Goal: Information Seeking & Learning: Learn about a topic

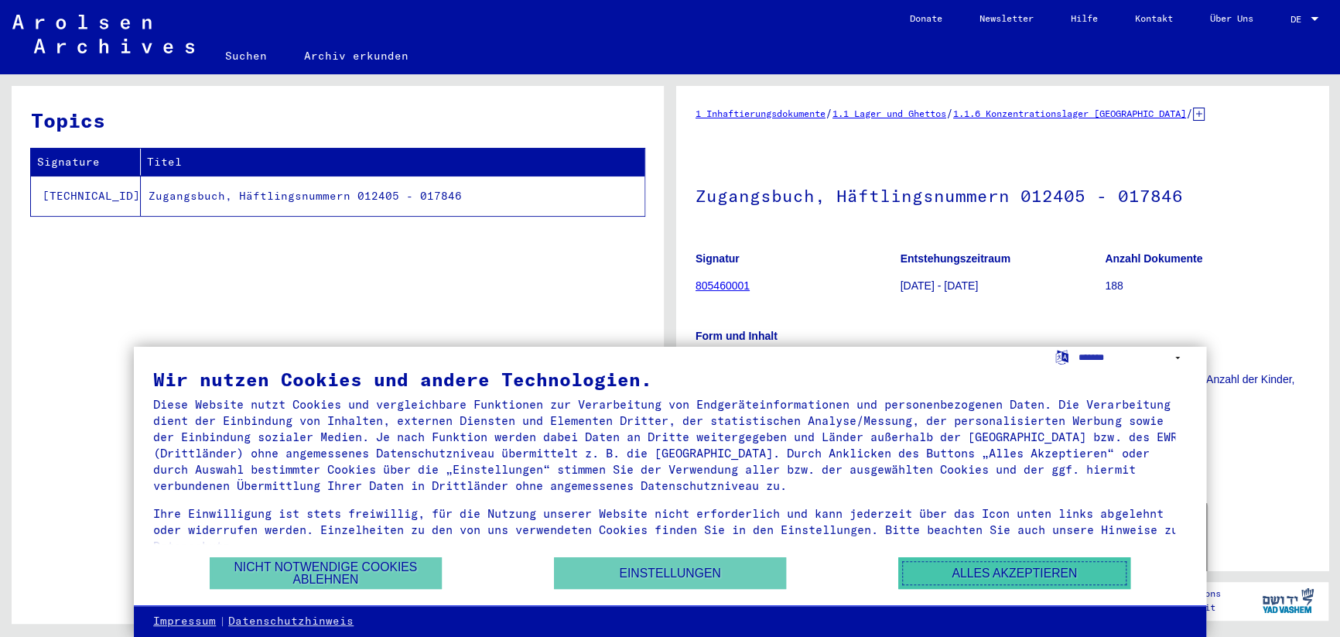
click at [968, 569] on button "Alles akzeptieren" at bounding box center [1014, 573] width 232 height 32
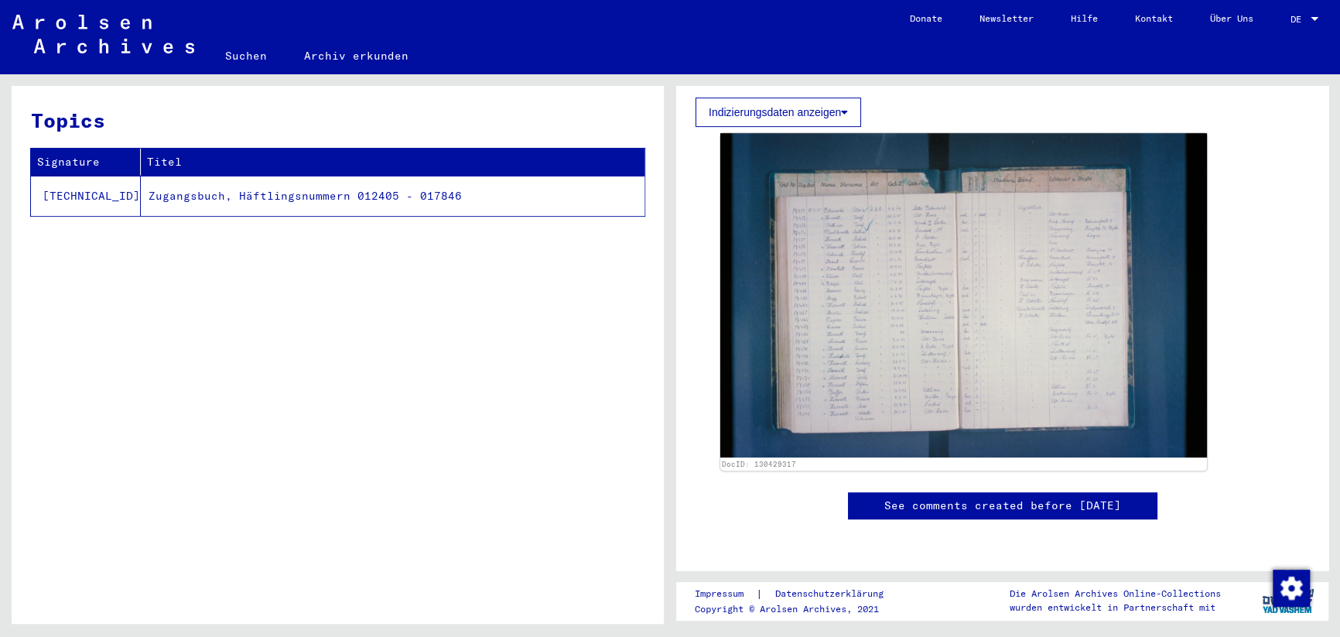
scroll to position [231, 0]
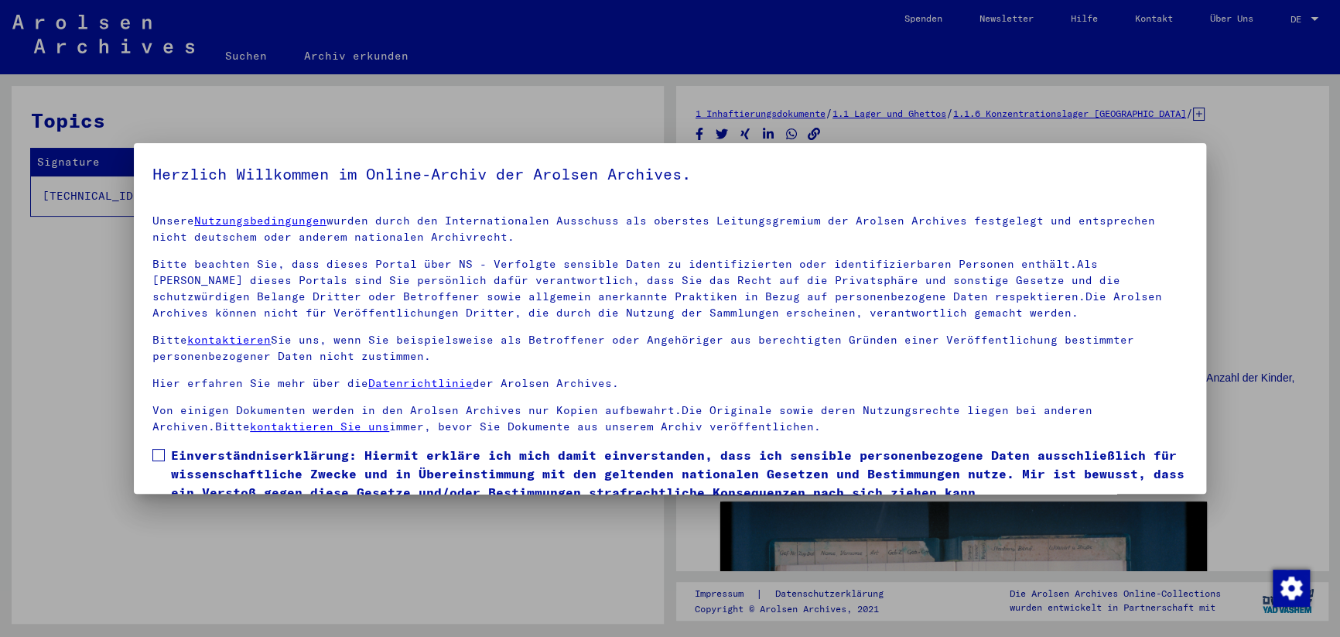
click at [1256, 262] on div at bounding box center [670, 318] width 1340 height 637
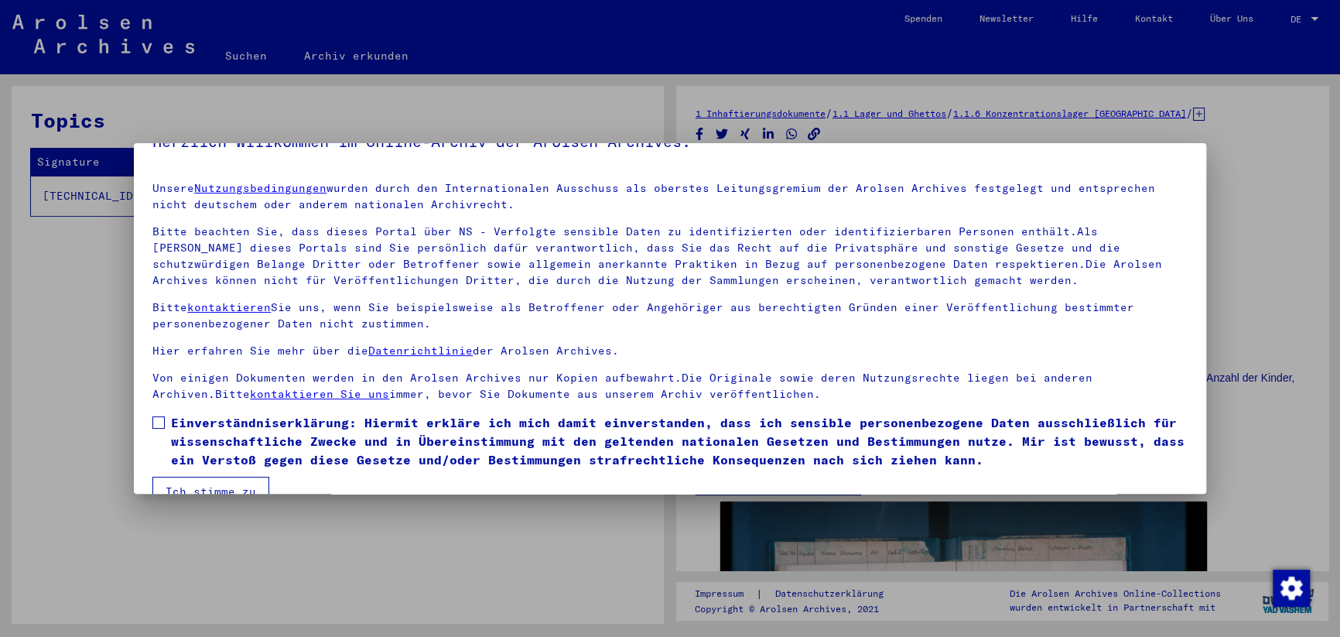
scroll to position [63, 0]
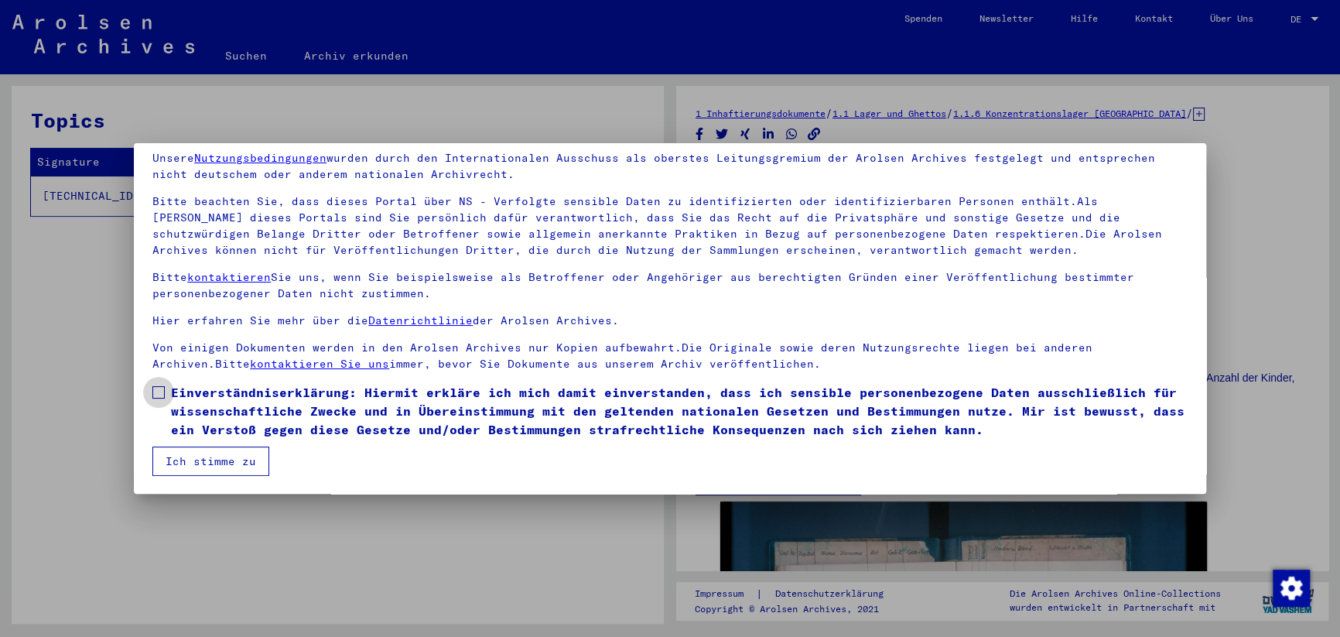
click at [164, 391] on span at bounding box center [158, 392] width 12 height 12
click at [210, 456] on button "Ich stimme zu" at bounding box center [210, 460] width 117 height 29
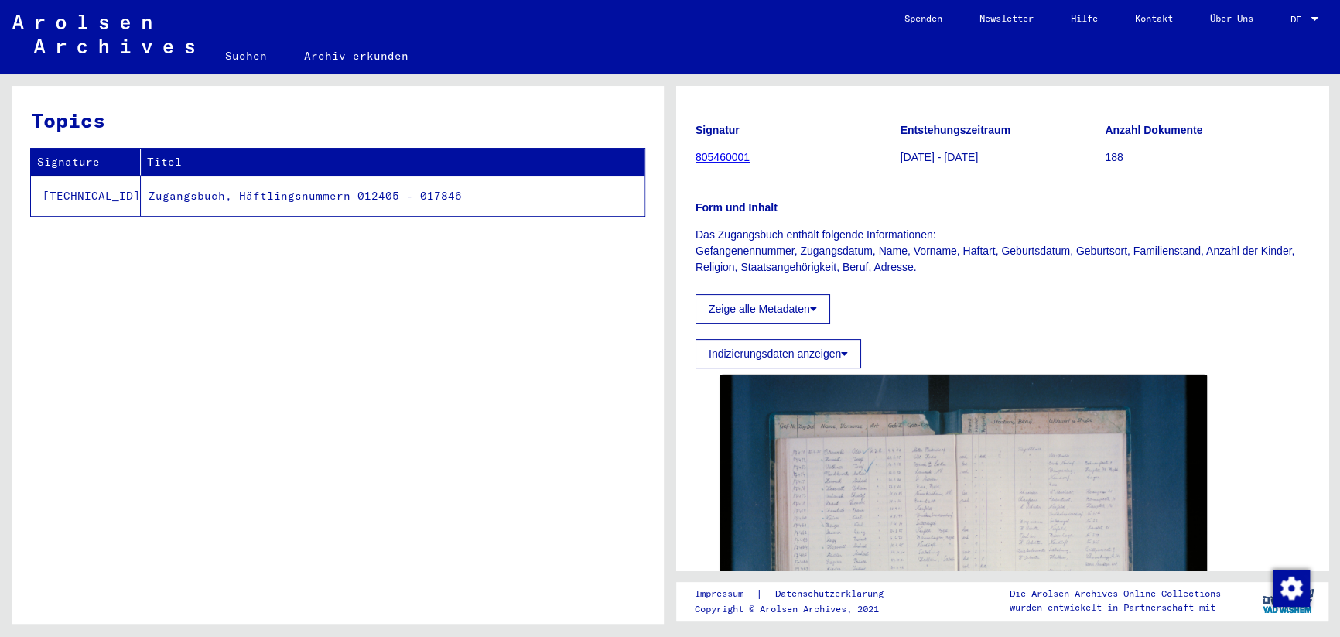
scroll to position [155, 0]
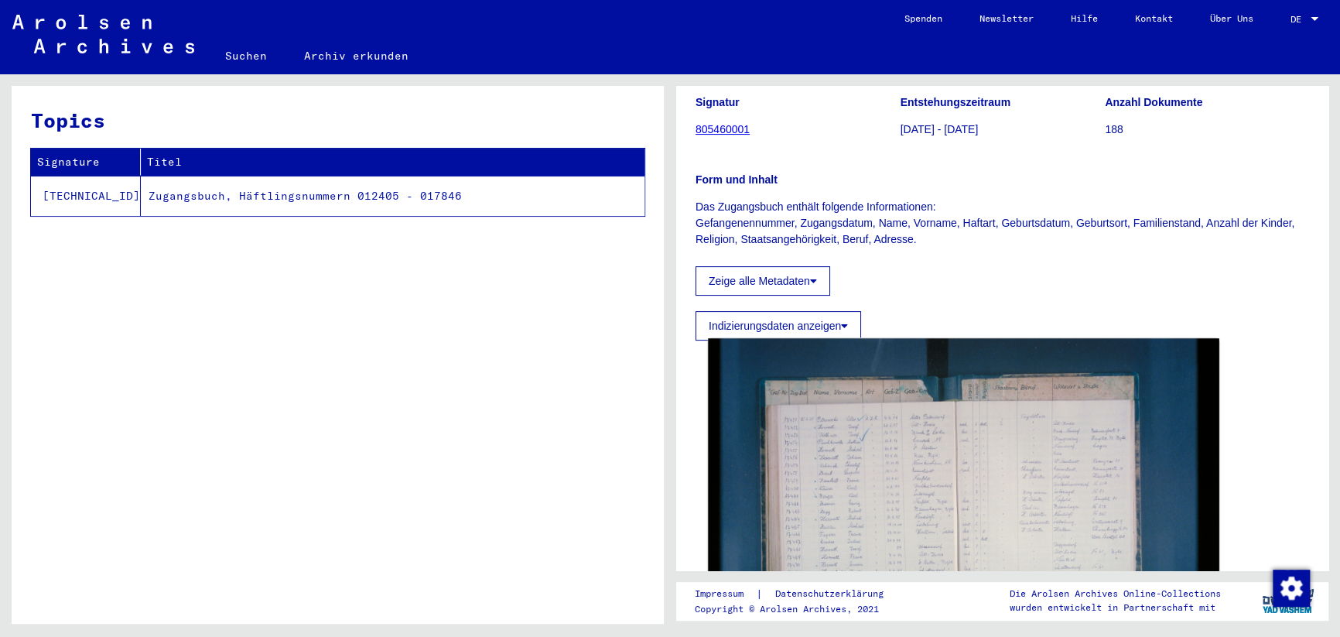
click at [839, 456] on img at bounding box center [963, 508] width 511 height 340
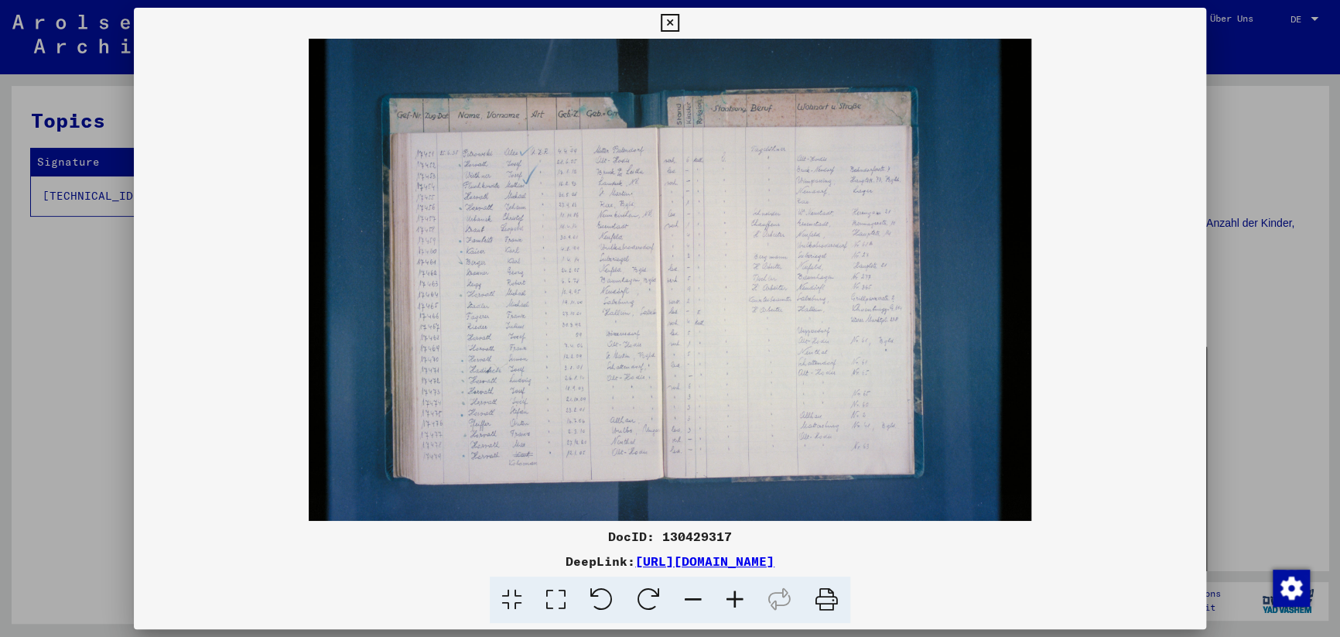
click at [739, 602] on icon at bounding box center [735, 599] width 42 height 47
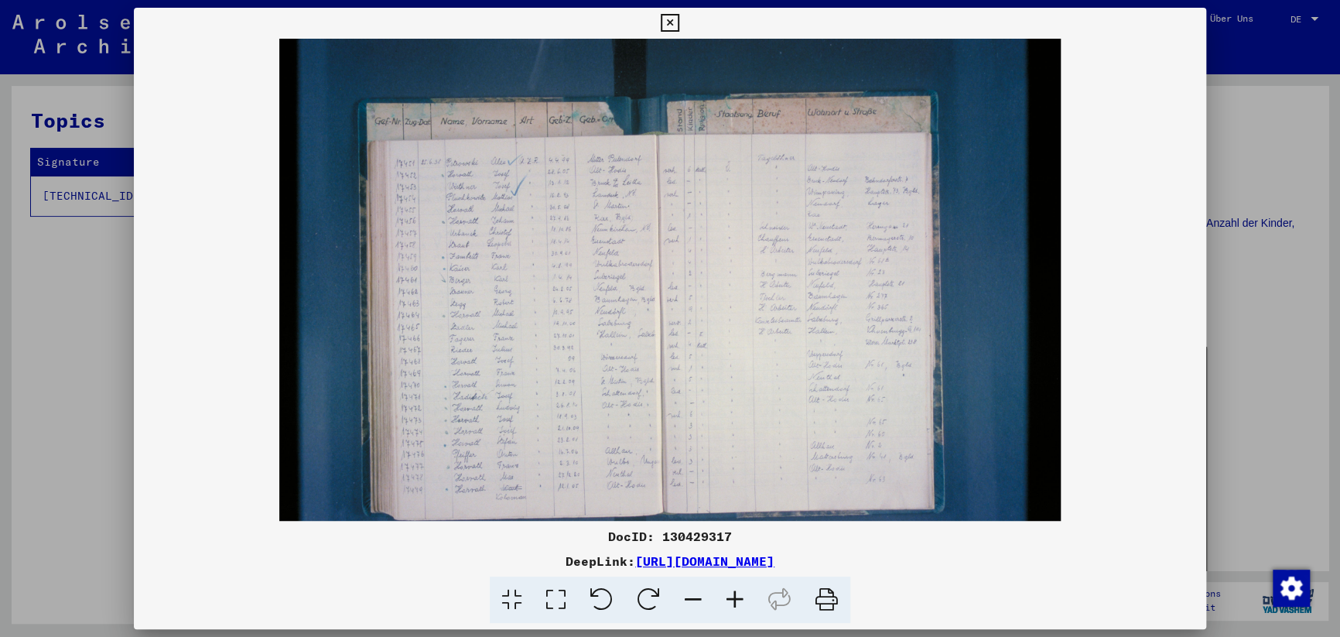
click at [739, 601] on icon at bounding box center [735, 599] width 42 height 47
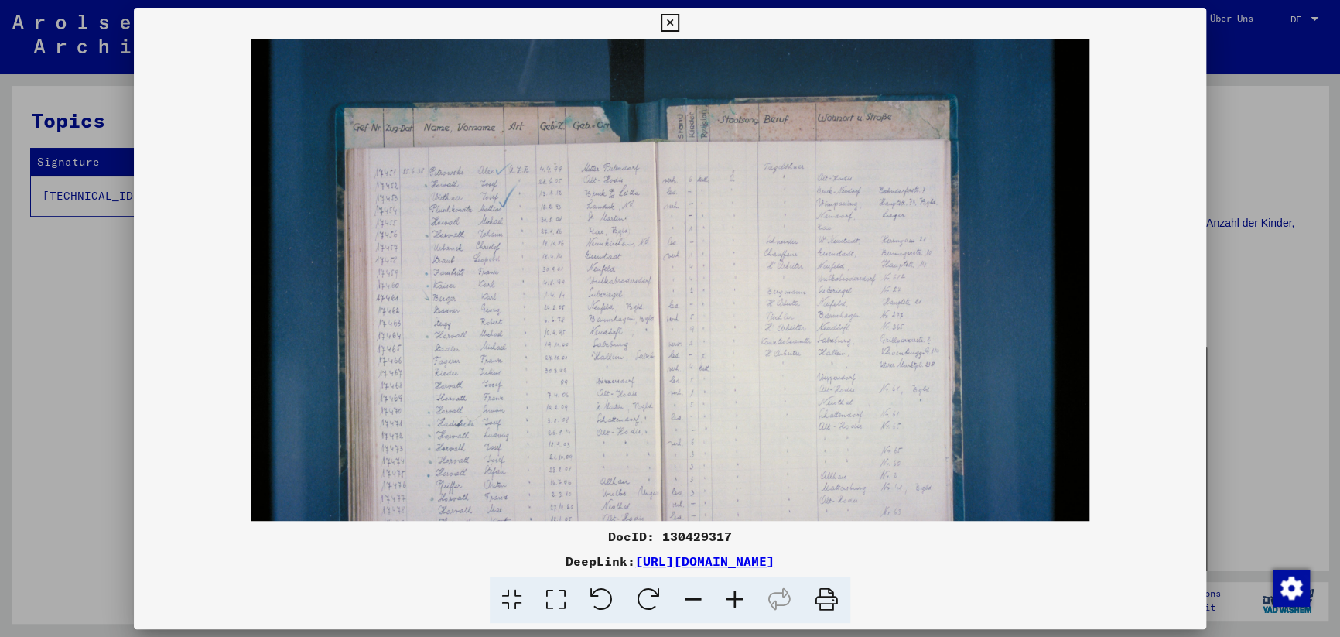
click at [739, 600] on icon at bounding box center [735, 599] width 42 height 47
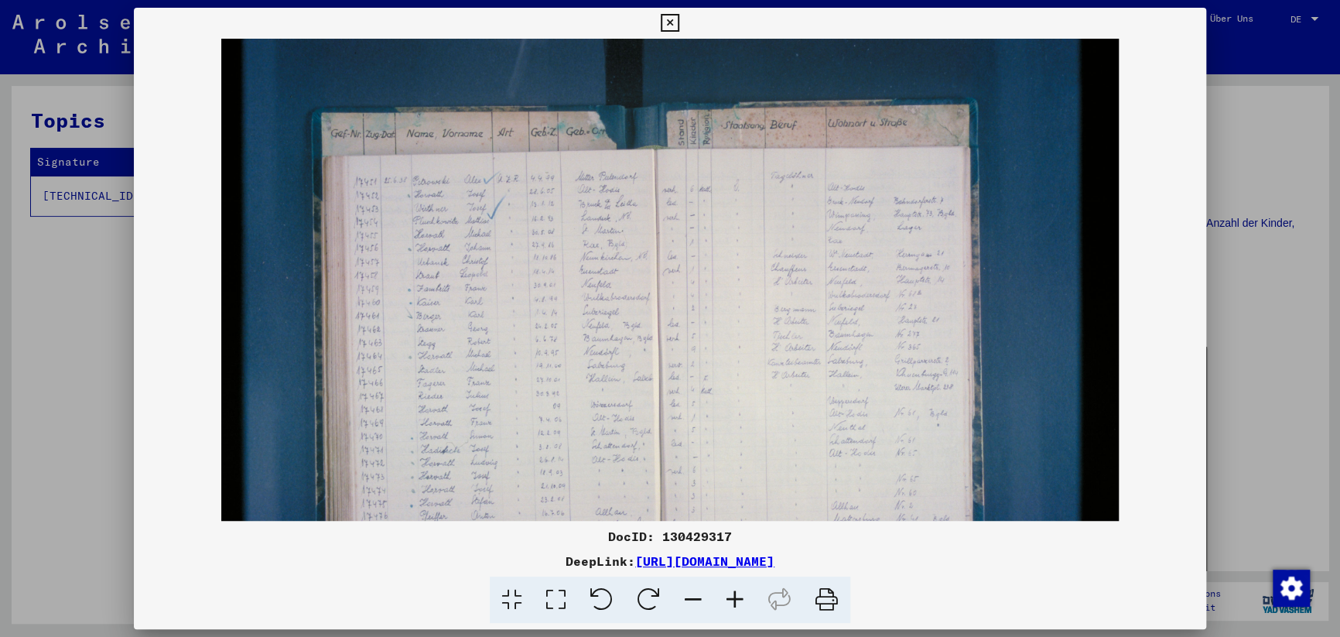
click at [739, 600] on icon at bounding box center [735, 599] width 42 height 47
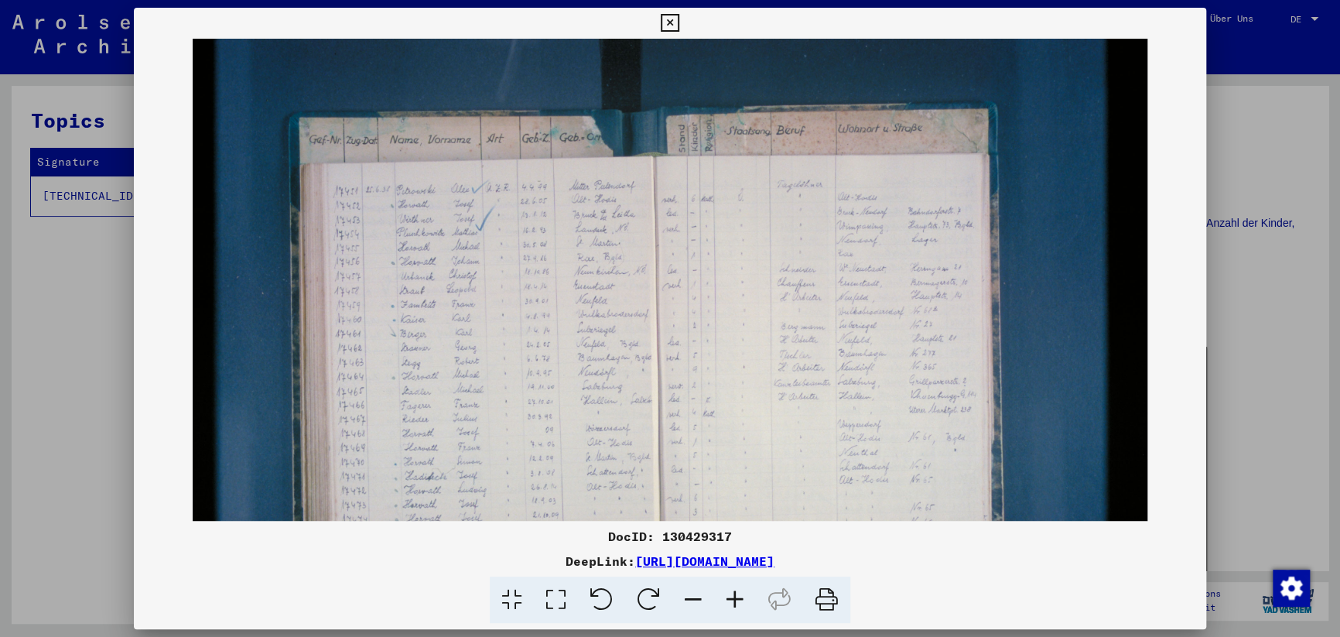
click at [739, 600] on icon at bounding box center [735, 599] width 42 height 47
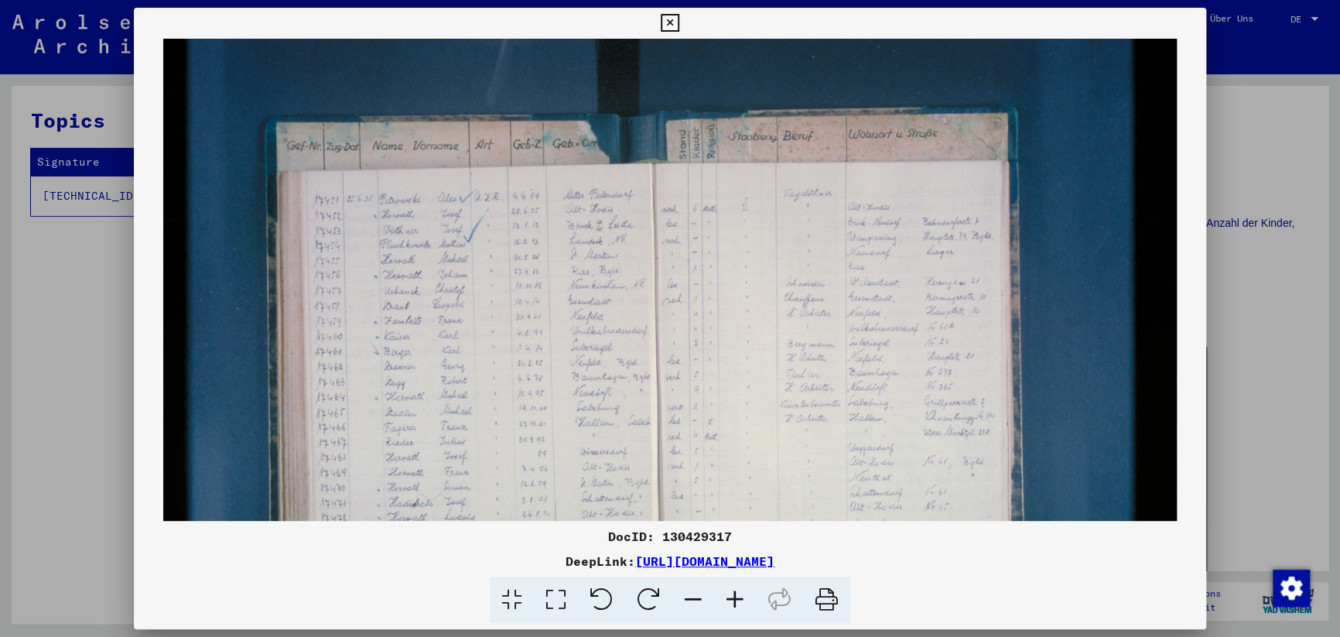
click at [739, 600] on icon at bounding box center [735, 599] width 42 height 47
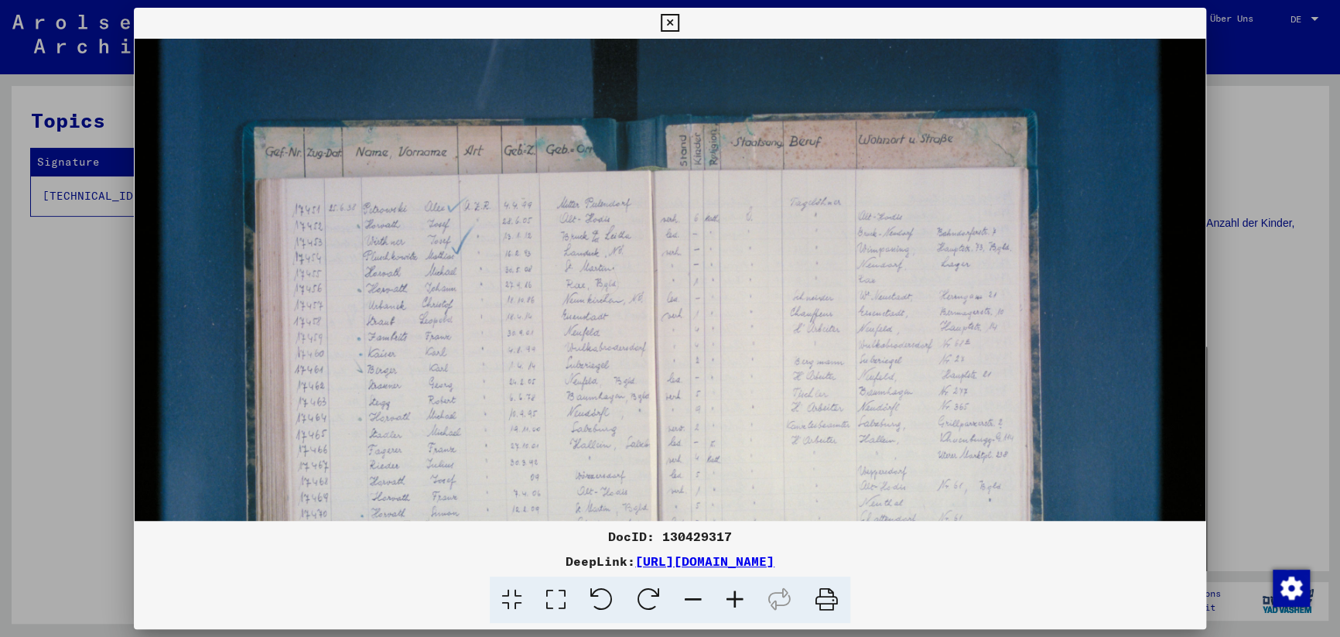
click at [739, 600] on icon at bounding box center [735, 599] width 42 height 47
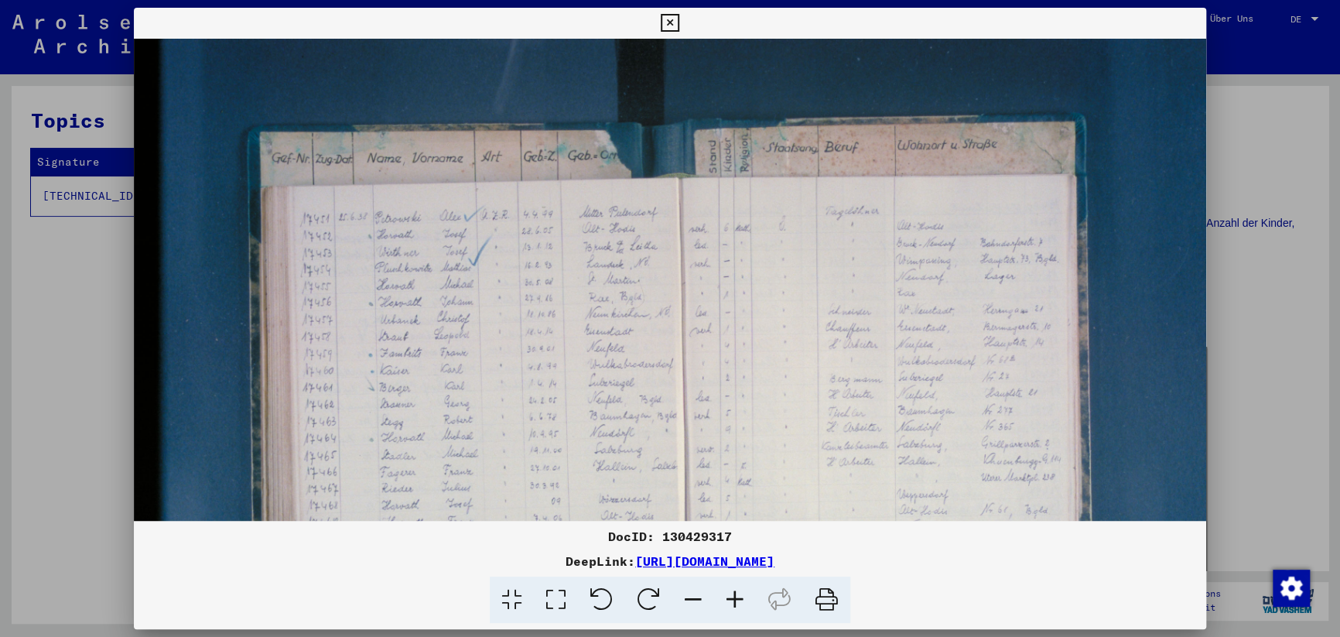
click at [739, 600] on icon at bounding box center [735, 599] width 42 height 47
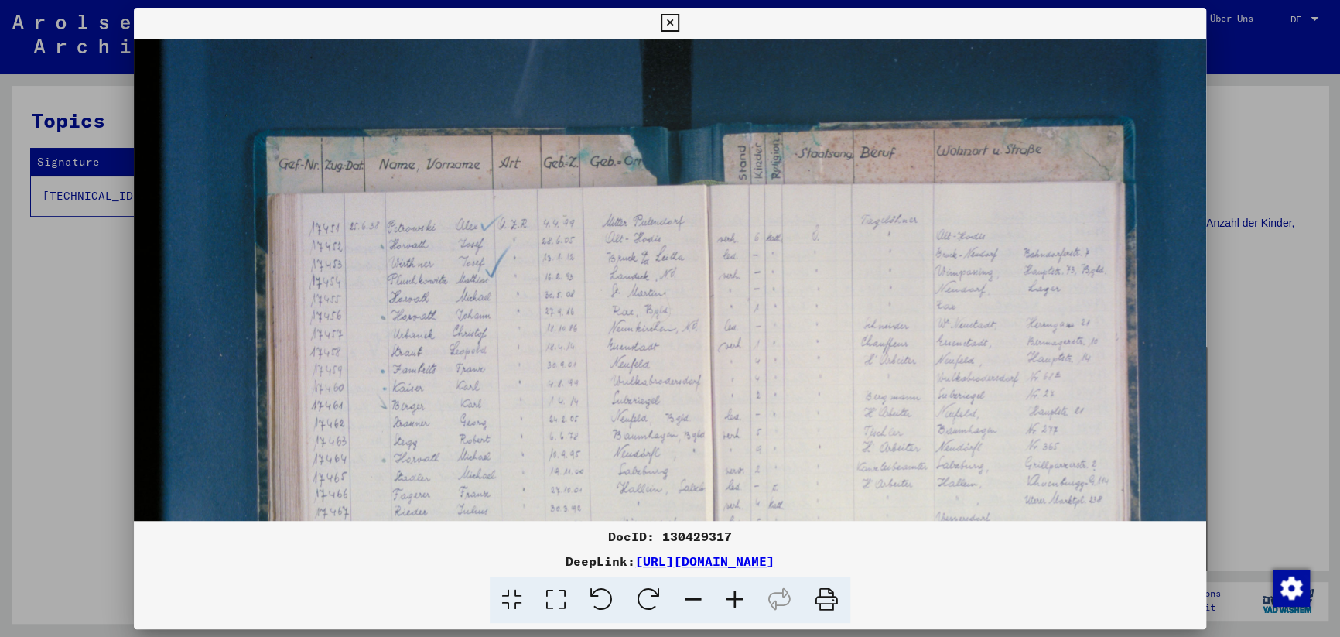
click at [739, 600] on icon at bounding box center [735, 599] width 42 height 47
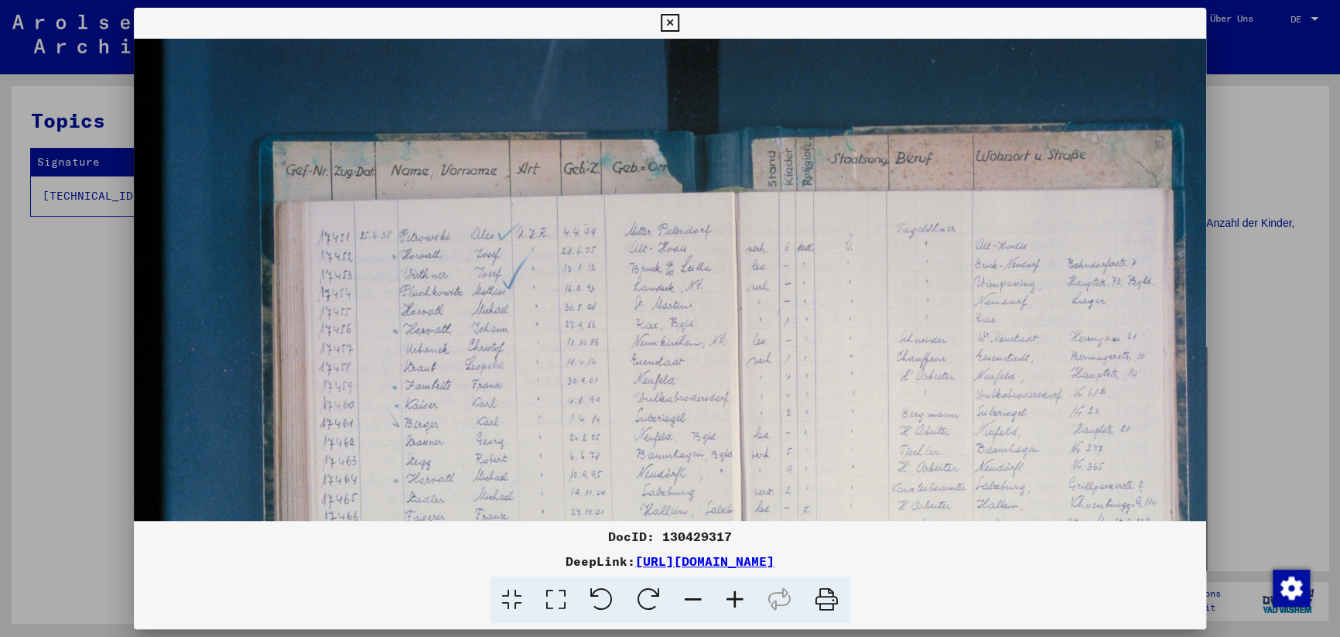
click at [739, 600] on icon at bounding box center [735, 599] width 42 height 47
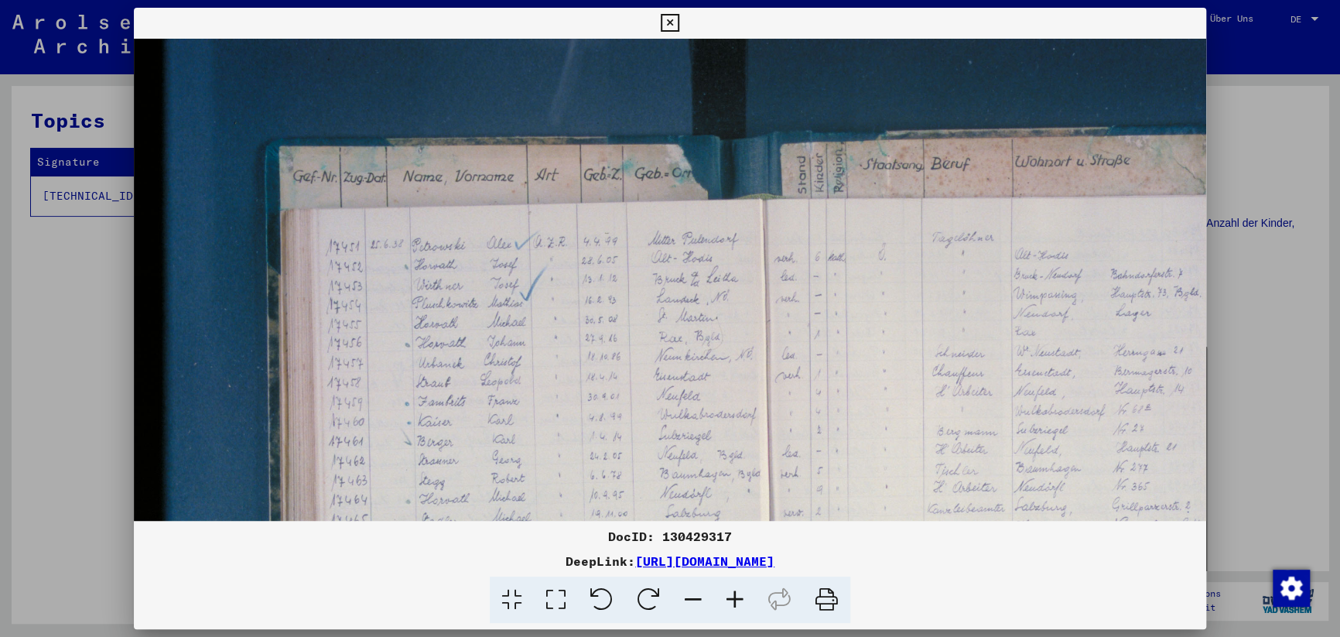
click at [739, 600] on icon at bounding box center [735, 599] width 42 height 47
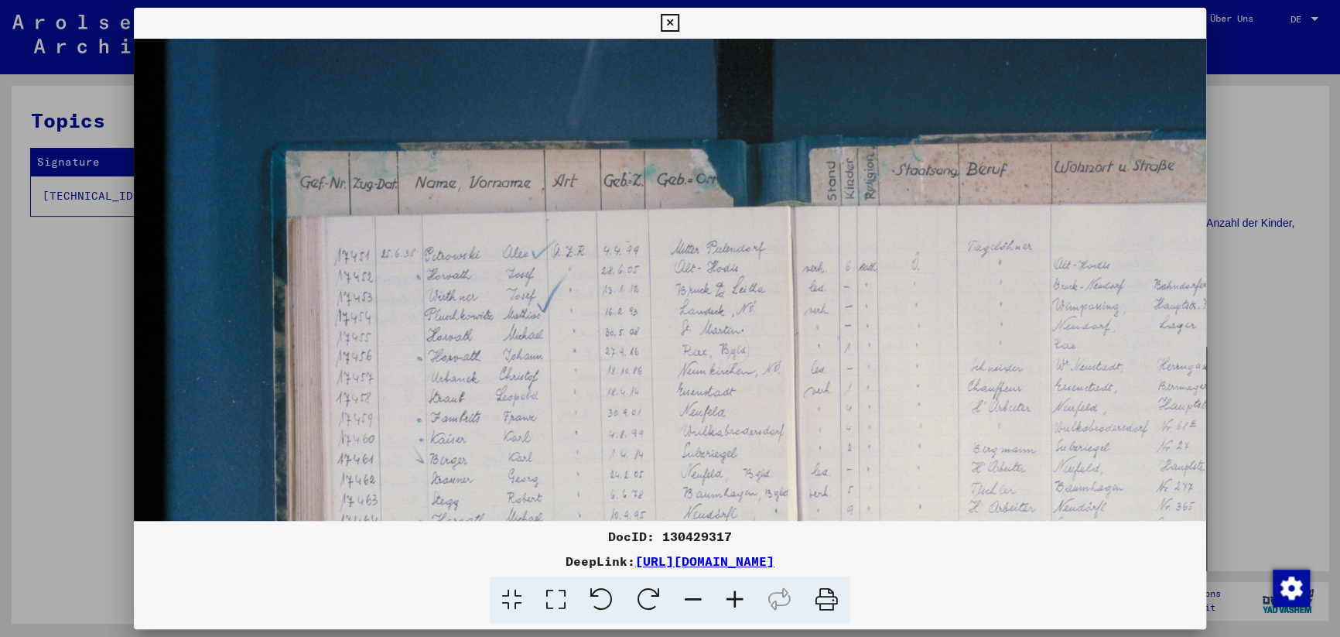
click at [739, 600] on icon at bounding box center [735, 599] width 42 height 47
click at [739, 599] on icon at bounding box center [735, 599] width 42 height 47
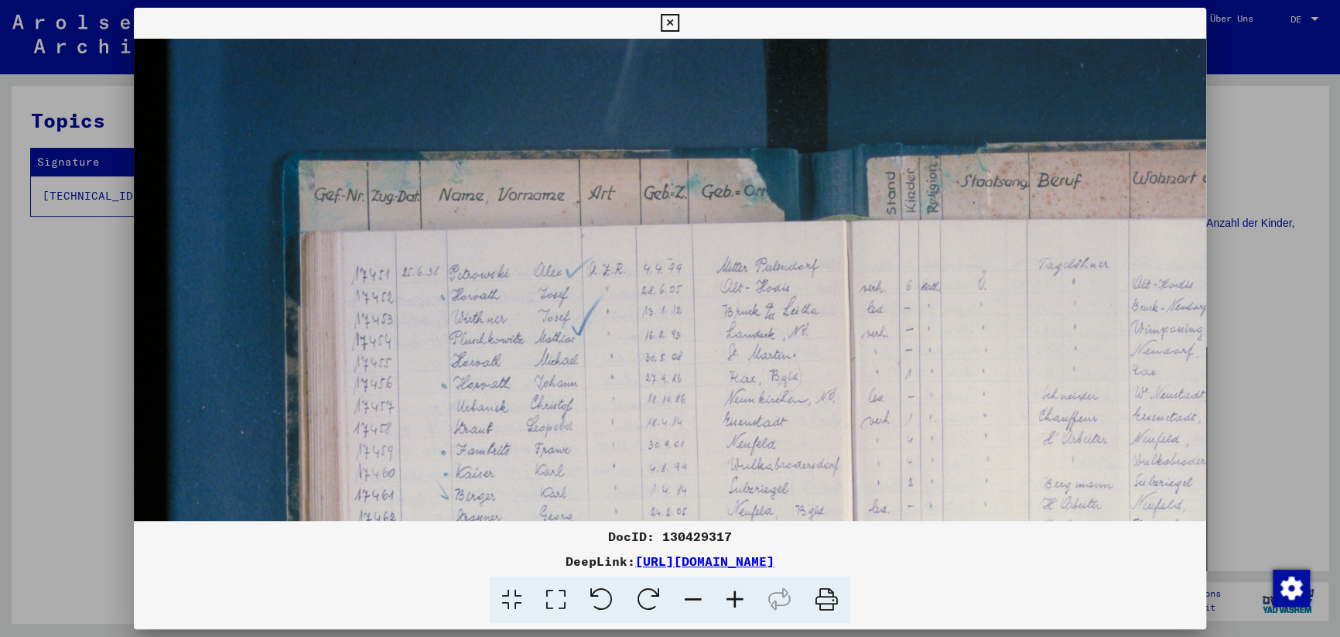
click at [739, 599] on icon at bounding box center [735, 599] width 42 height 47
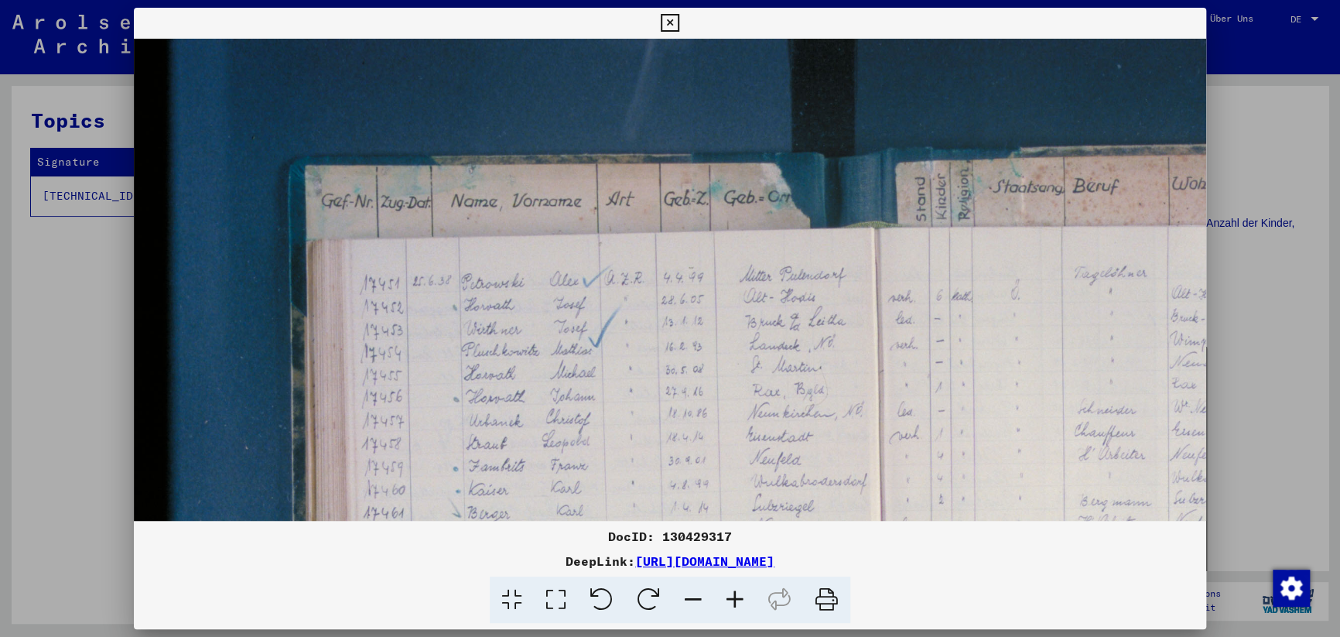
click at [739, 599] on icon at bounding box center [735, 599] width 42 height 47
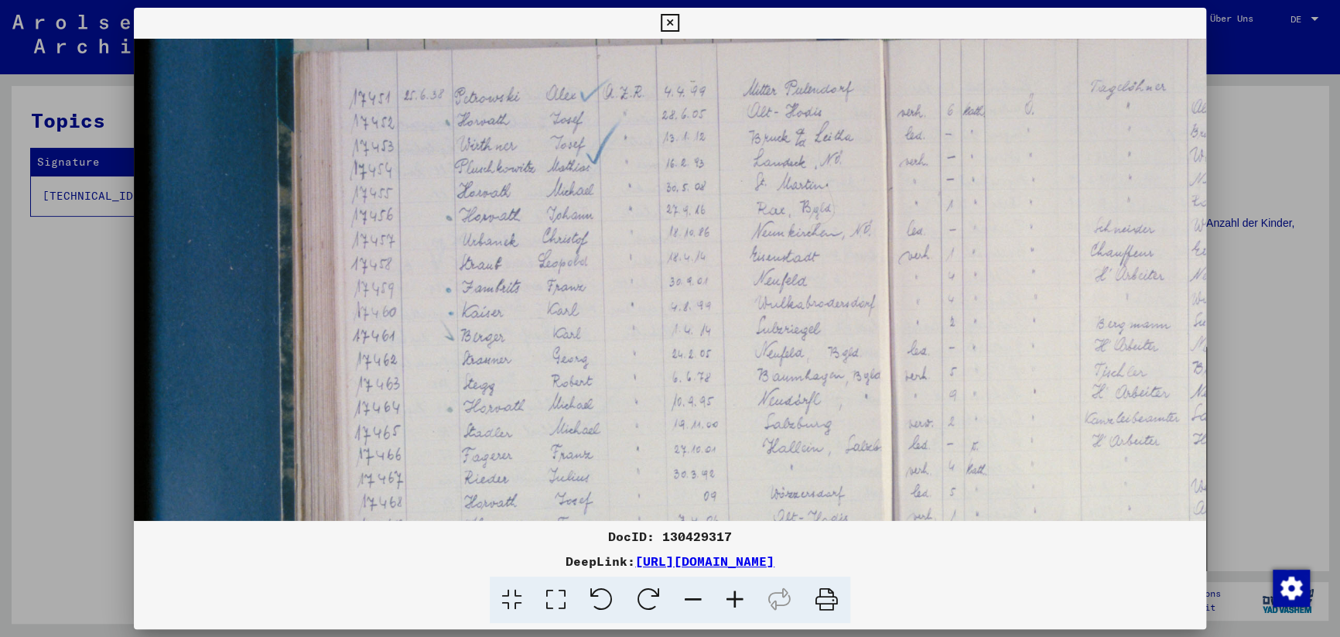
scroll to position [210, 20]
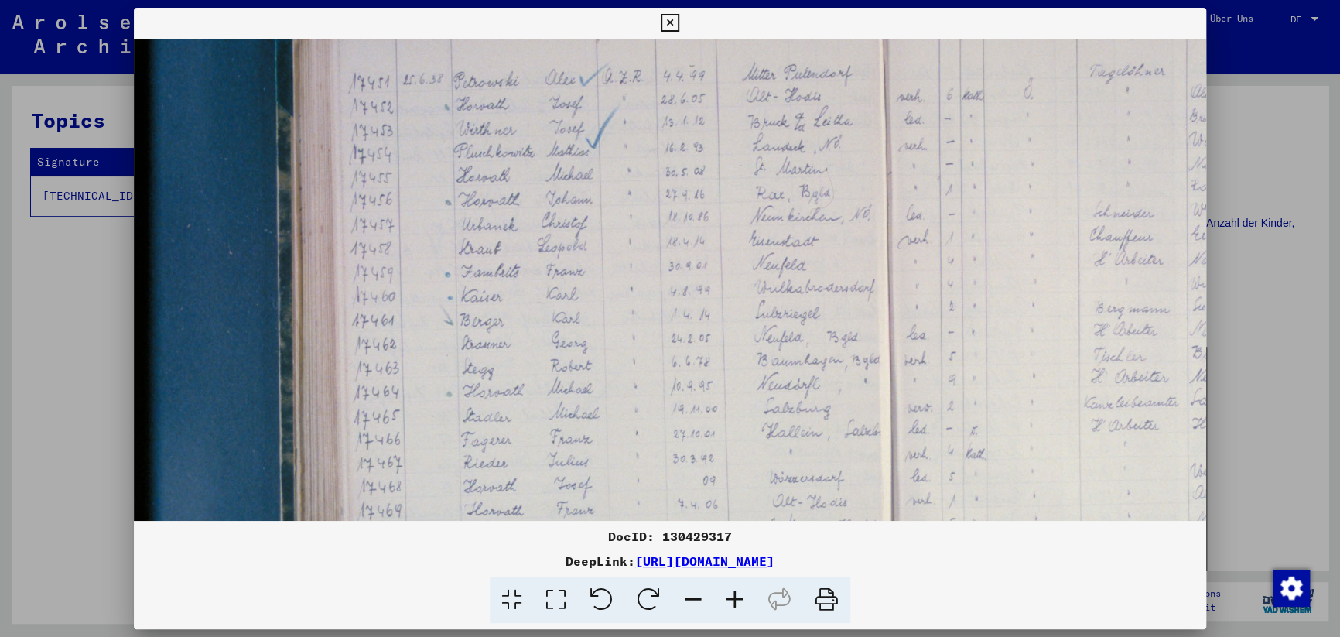
drag, startPoint x: 709, startPoint y: 432, endPoint x: 687, endPoint y: 222, distance: 210.9
click at [687, 222] on img at bounding box center [911, 359] width 1594 height 1062
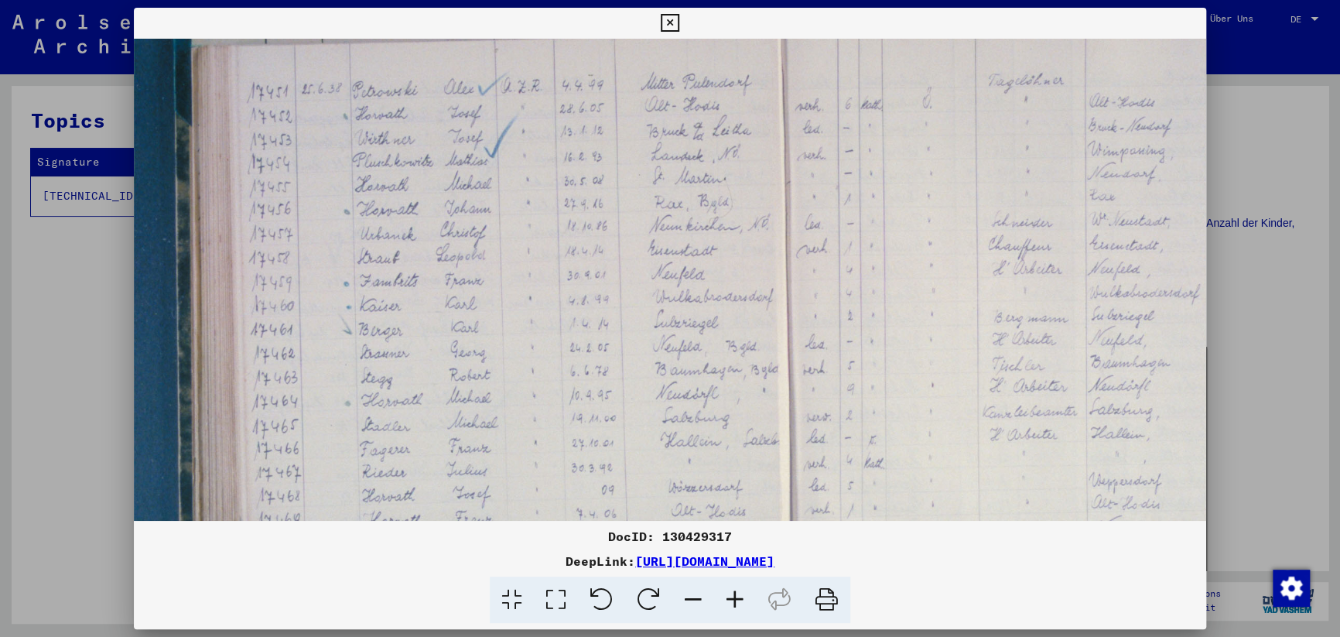
scroll to position [200, 113]
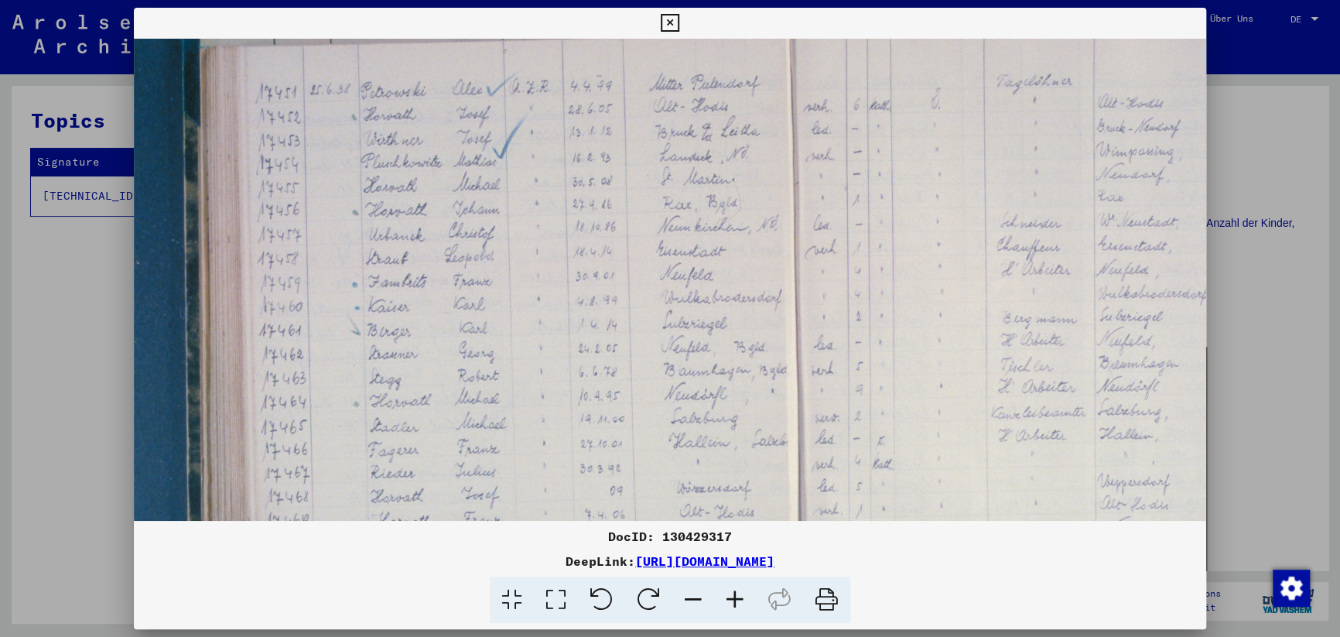
drag, startPoint x: 752, startPoint y: 317, endPoint x: 658, endPoint y: 328, distance: 95.0
click at [658, 328] on img at bounding box center [818, 369] width 1594 height 1062
click at [665, 22] on icon at bounding box center [670, 23] width 18 height 19
